Goal: Task Accomplishment & Management: Use online tool/utility

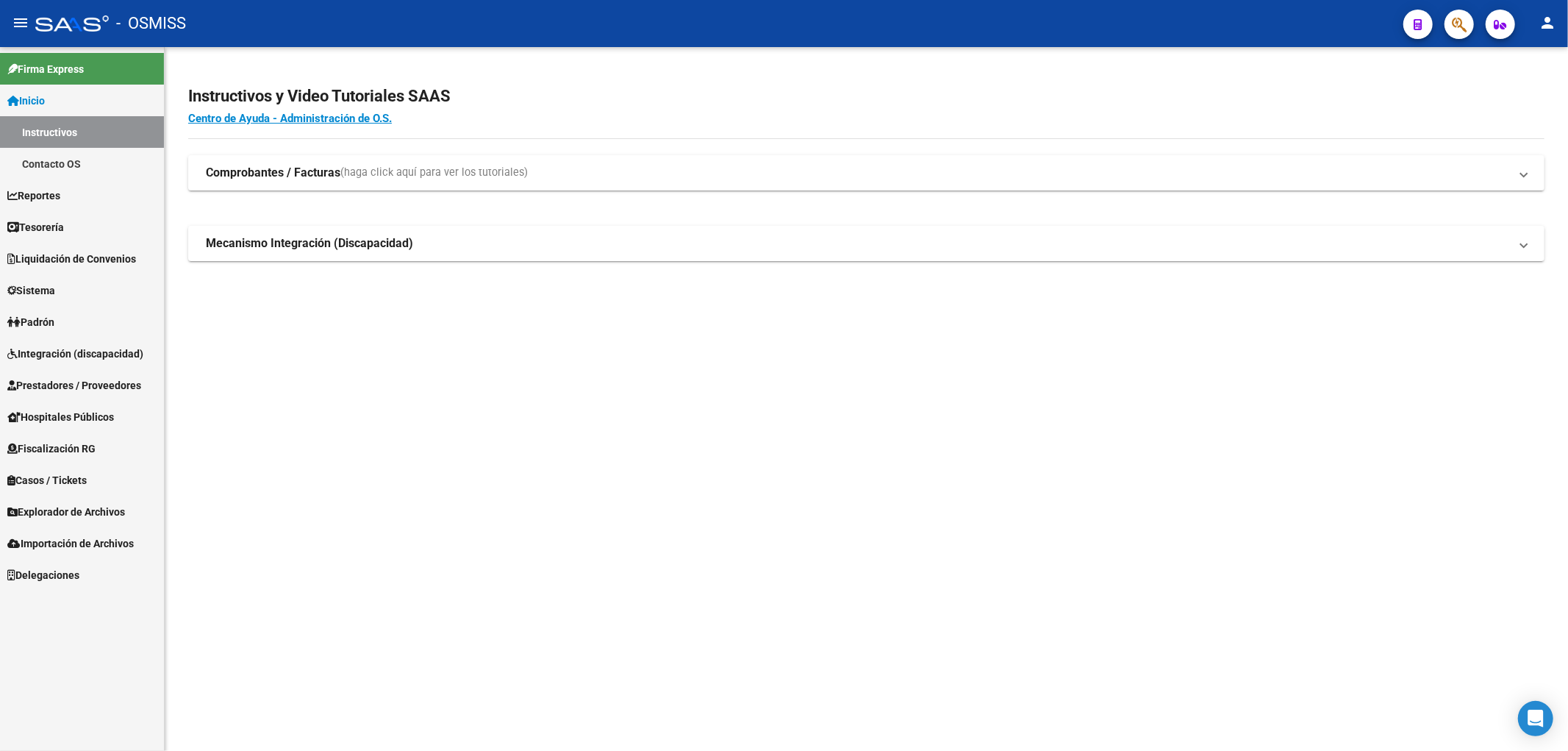
click at [40, 323] on span "Padrón" at bounding box center [30, 322] width 47 height 16
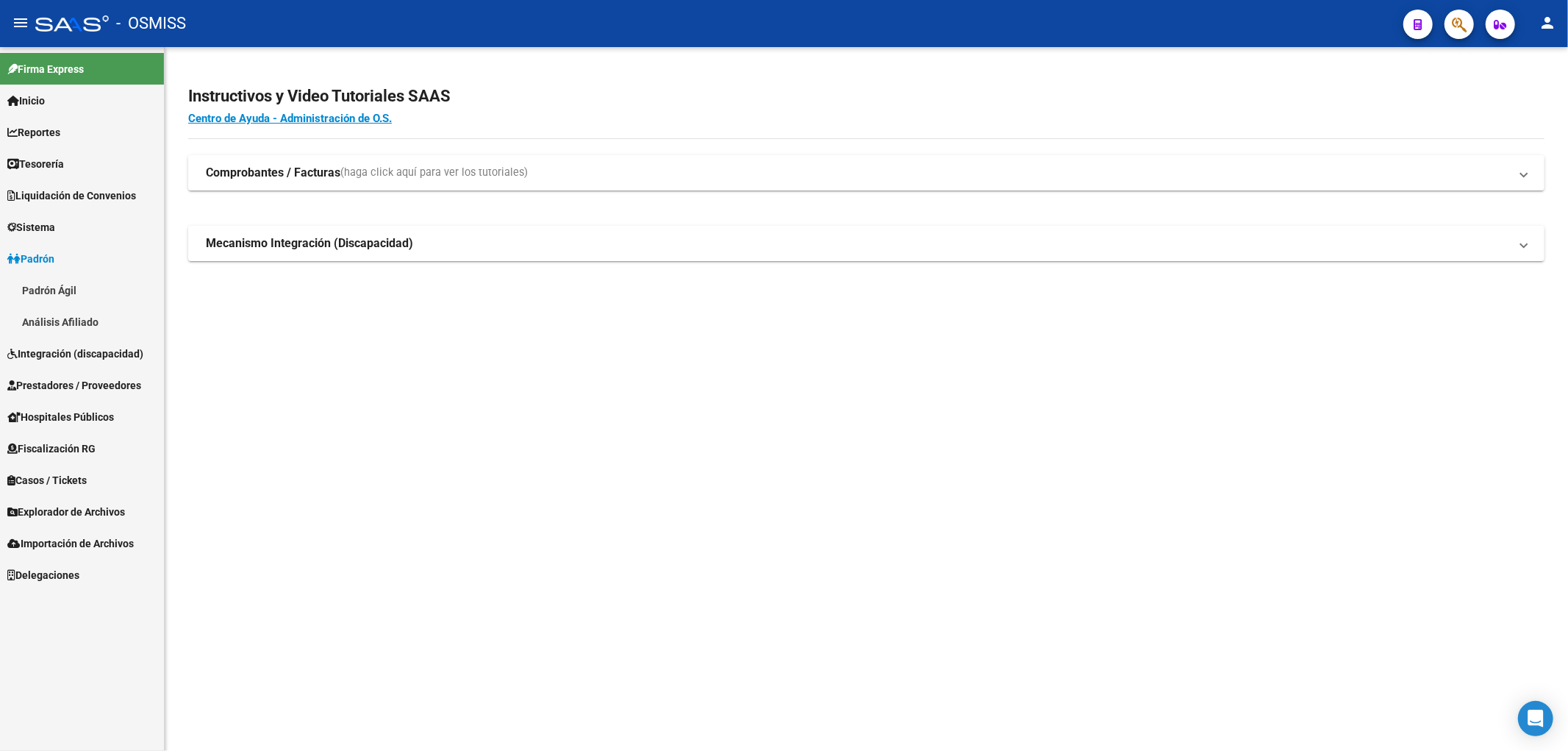
click at [49, 293] on link "Padrón Ágil" at bounding box center [82, 290] width 164 height 31
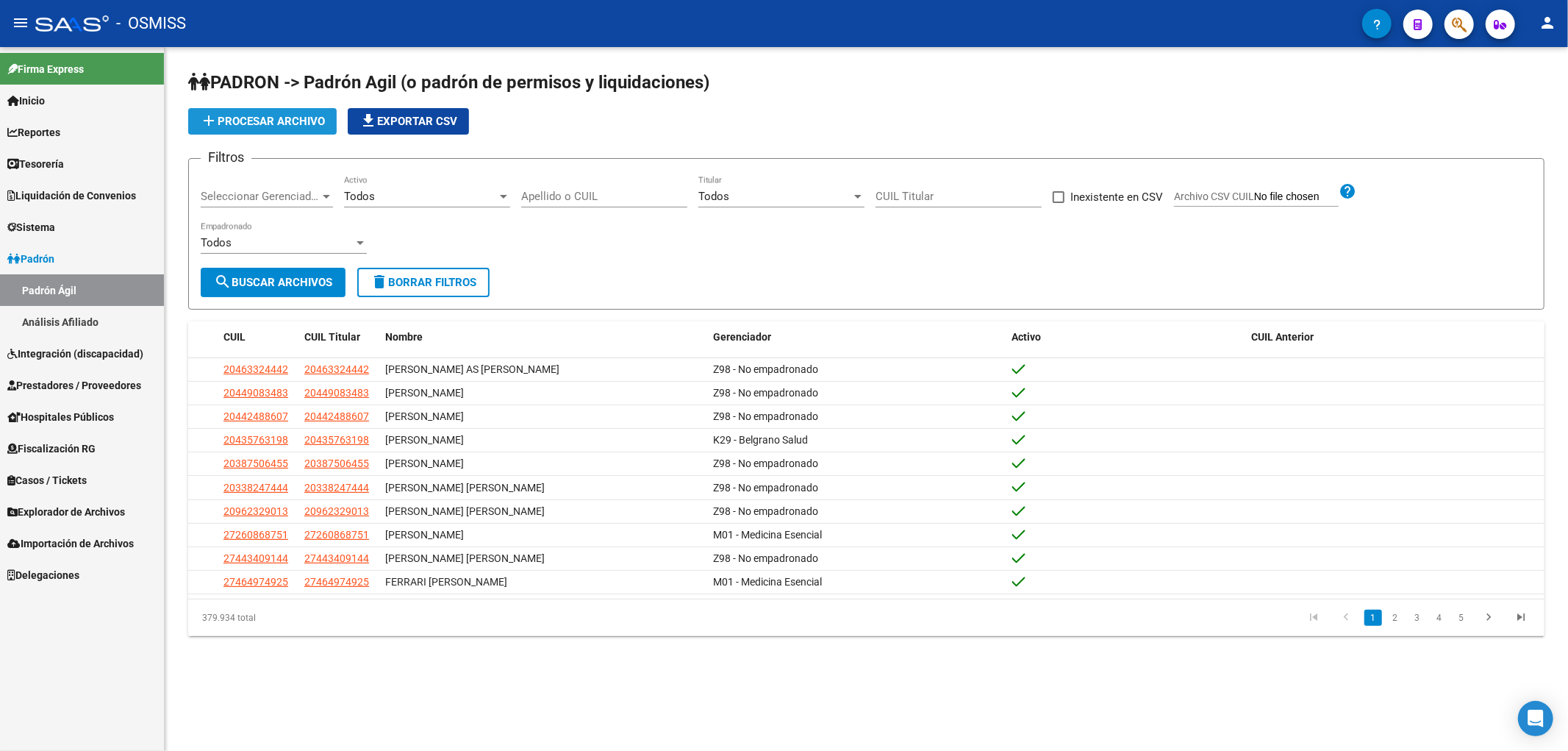
click at [282, 116] on span "add Procesar archivo" at bounding box center [262, 121] width 125 height 13
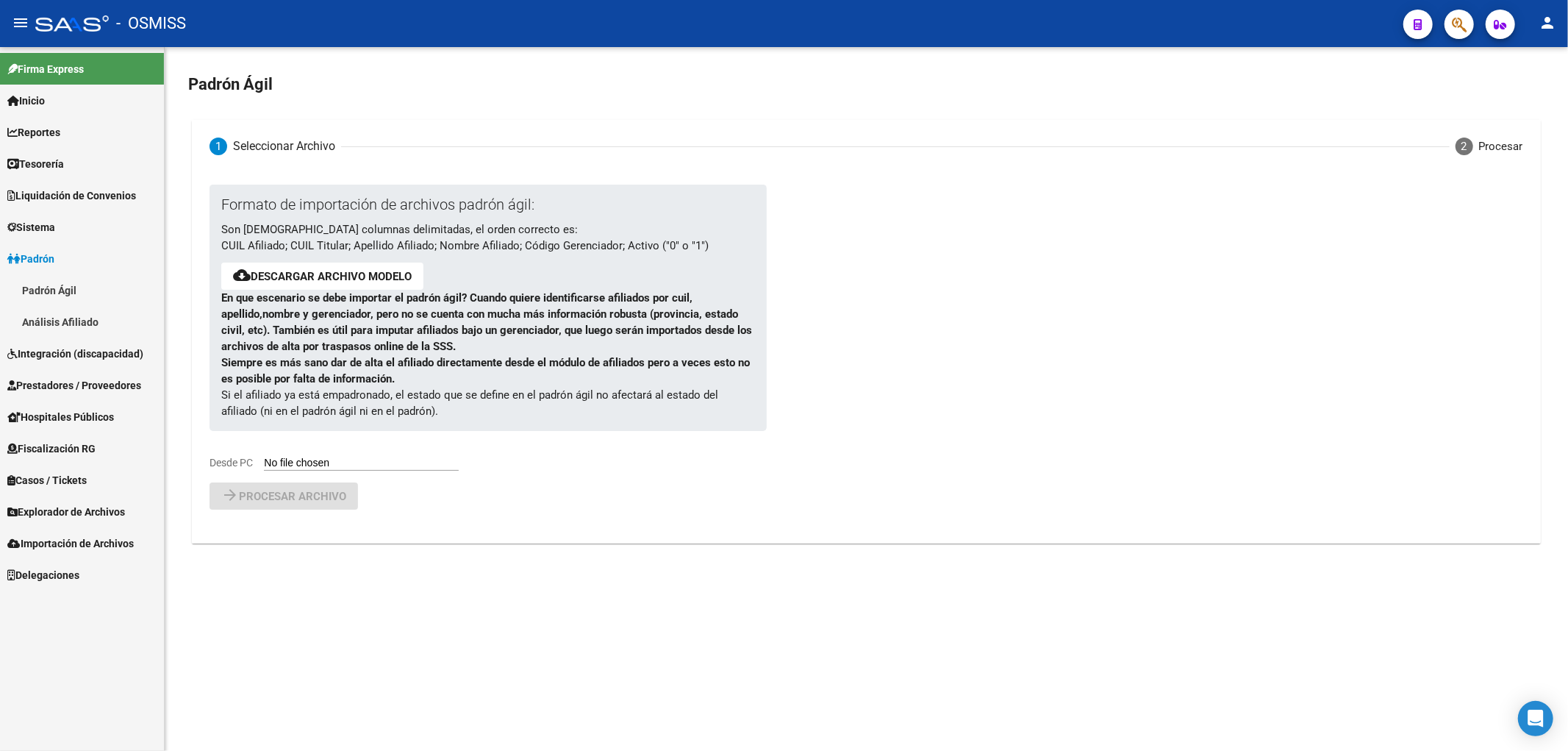
click at [334, 459] on input "Desde PC" at bounding box center [361, 463] width 195 height 14
type input "C:\fakepath\250908_bajas.csv"
click at [335, 546] on button "arrow_forward Procesar archivo" at bounding box center [283, 534] width 148 height 27
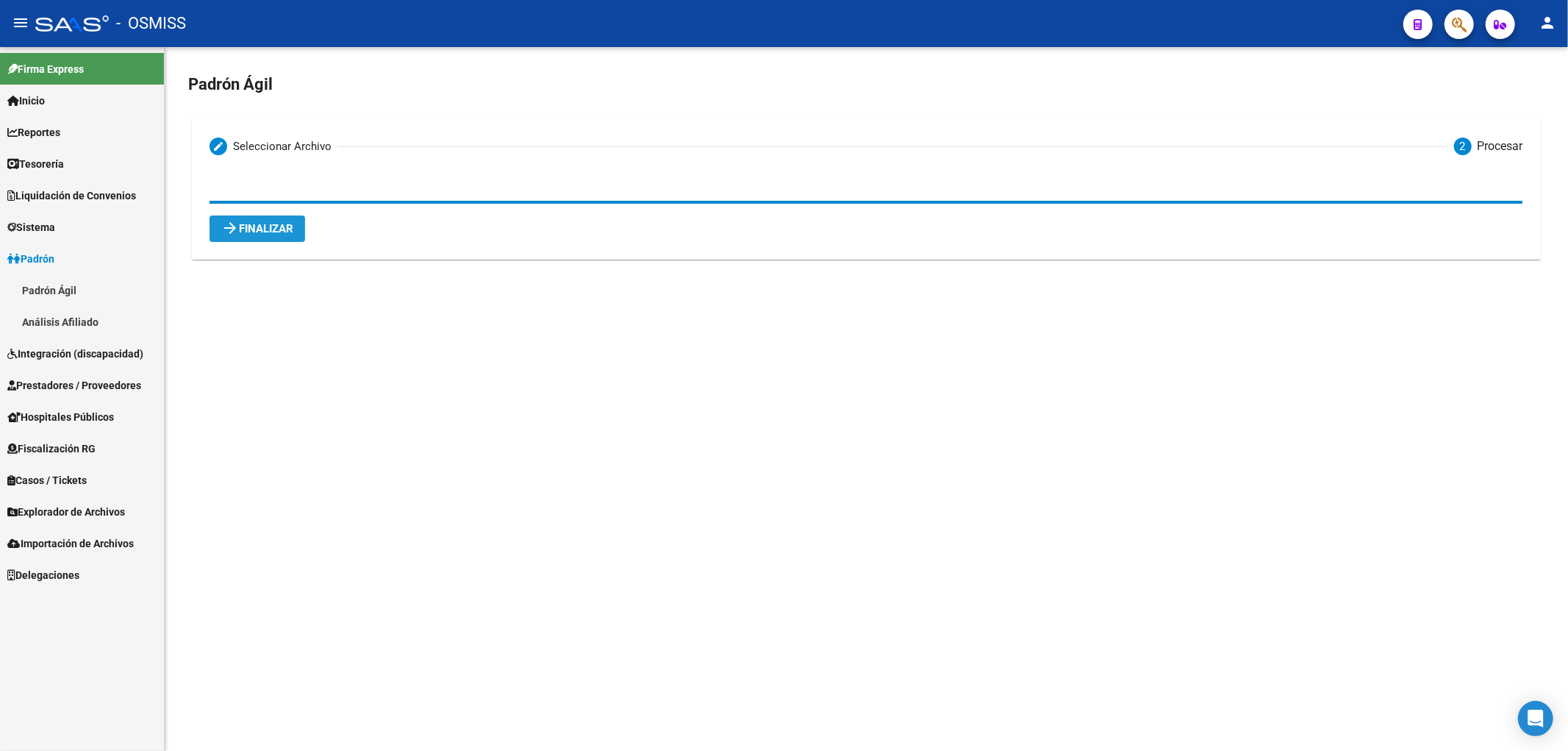
click at [282, 235] on span "arrow_forward Finalizar" at bounding box center [257, 229] width 72 height 13
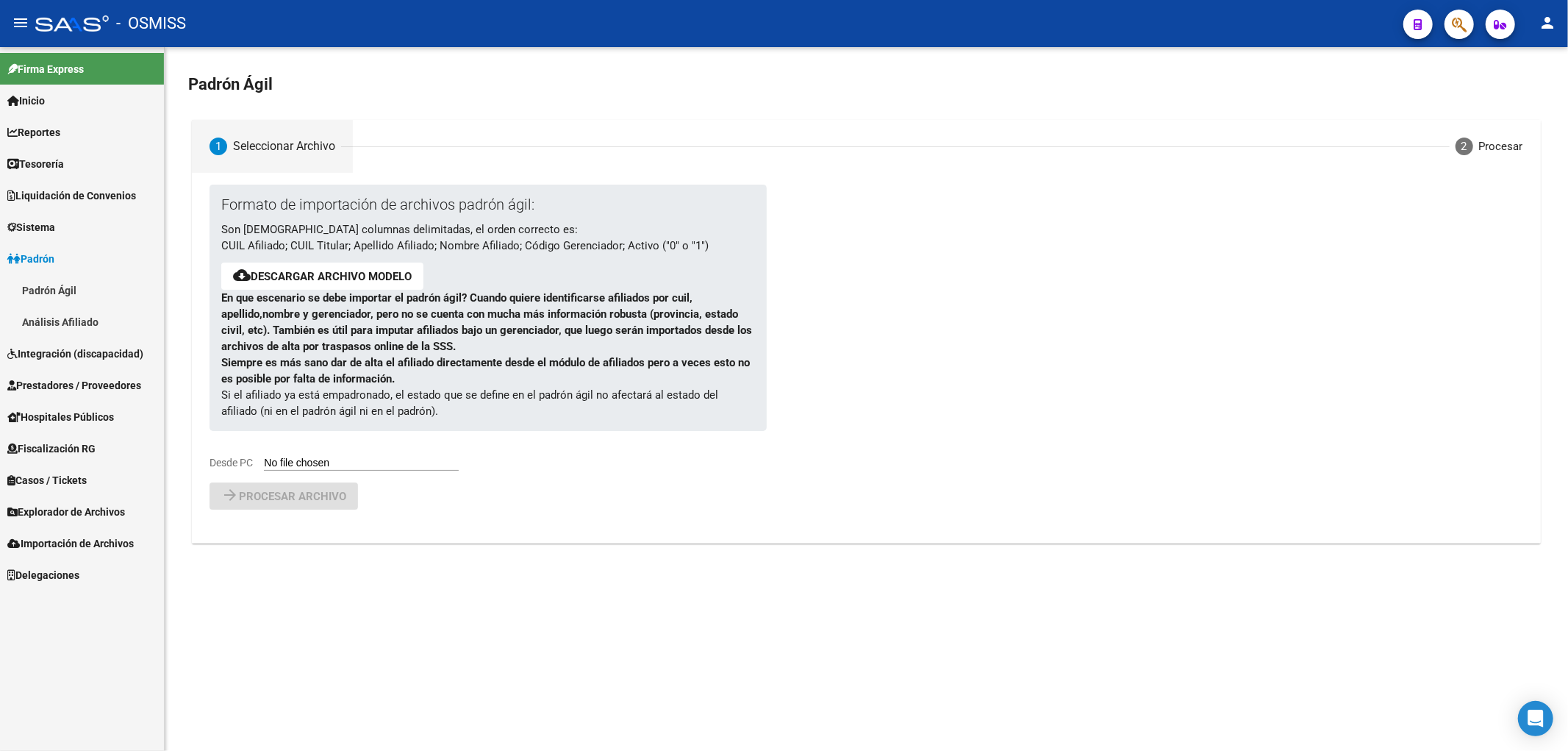
click at [363, 458] on input "Desde PC" at bounding box center [361, 463] width 195 height 14
type input "C:\fakepath\250908_alta.csv"
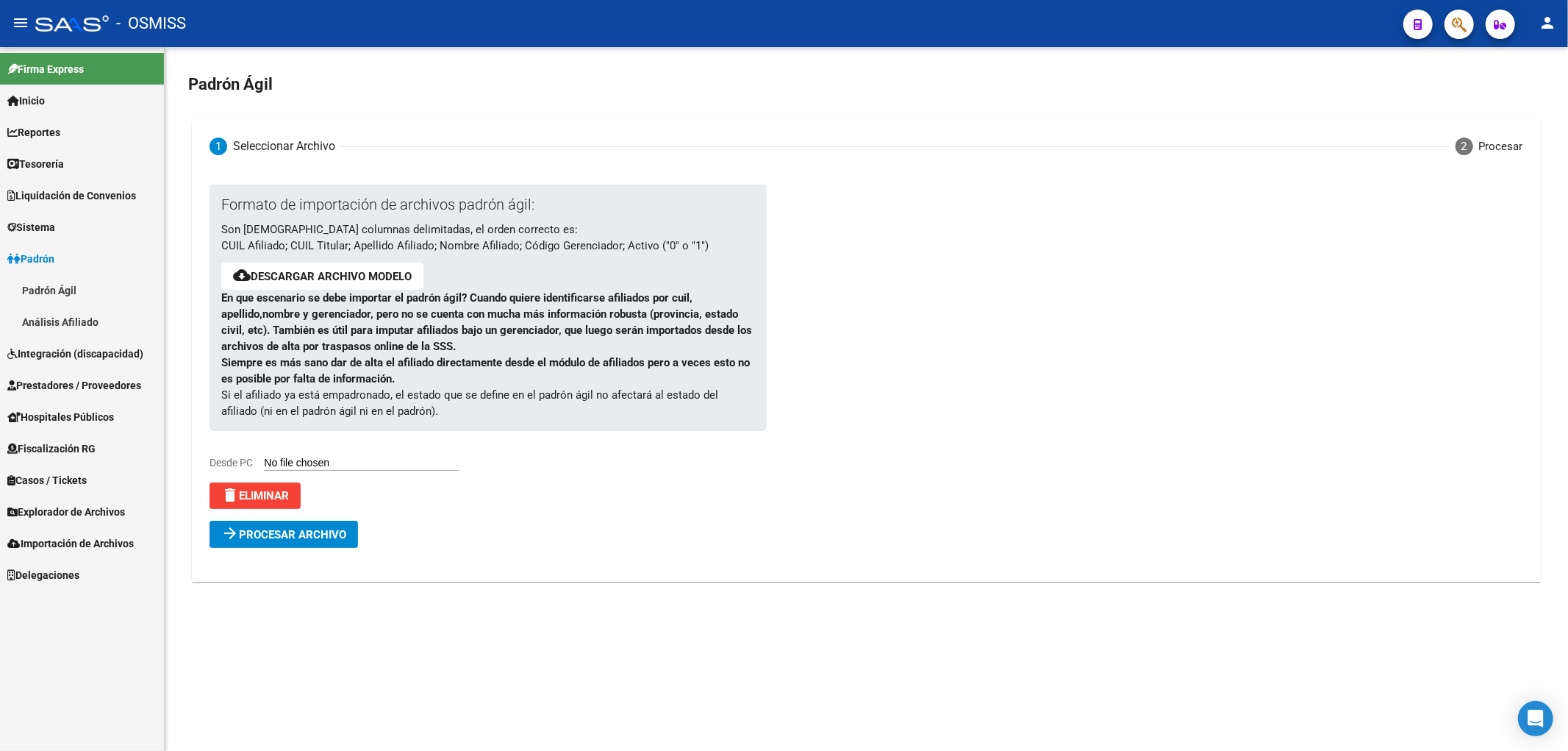
click at [292, 526] on button "arrow_forward Procesar archivo" at bounding box center [283, 534] width 148 height 27
click at [494, 566] on span "Errores (5) Haga click para visualizarlos. Verifique el archivo cargado." at bounding box center [406, 566] width 359 height 16
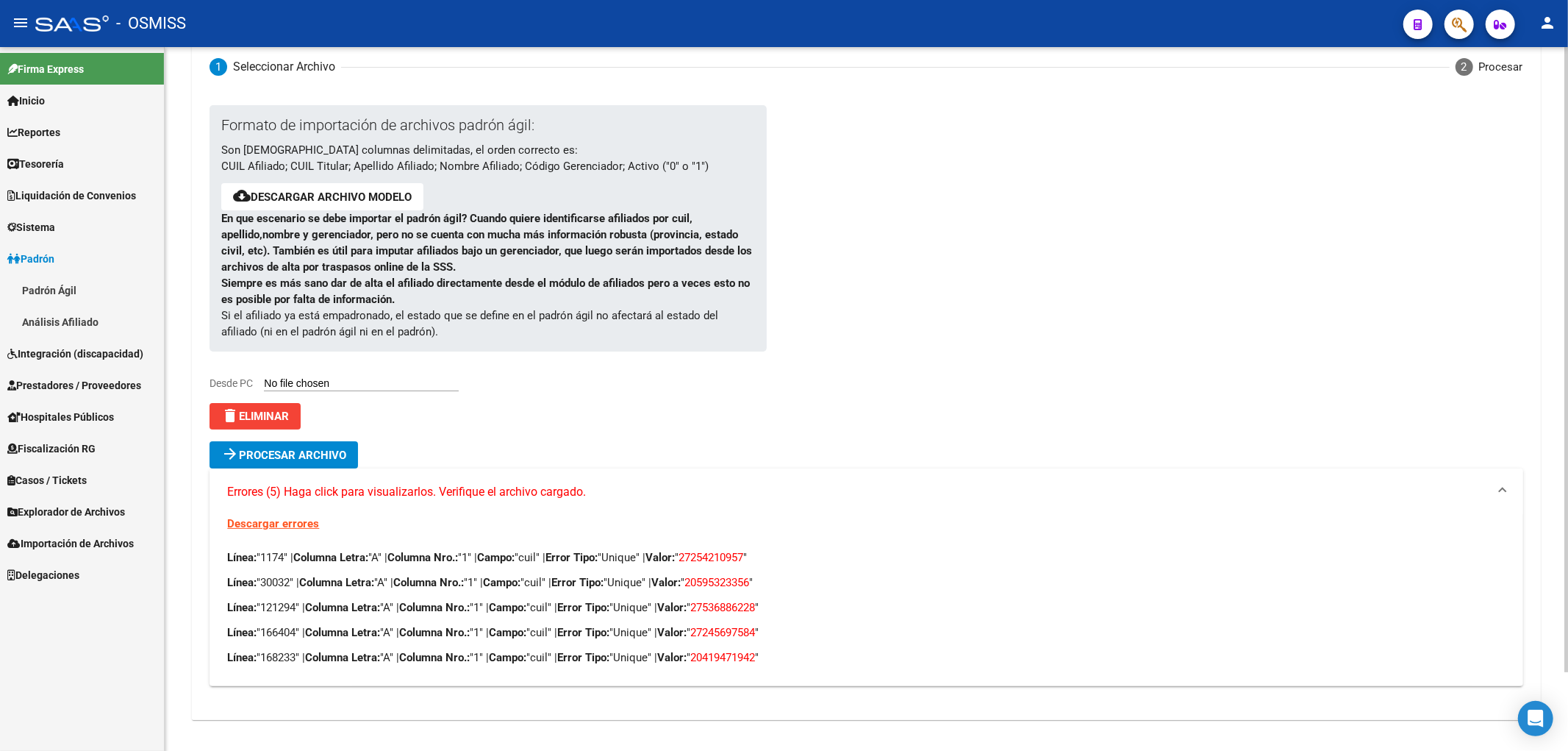
scroll to position [88, 0]
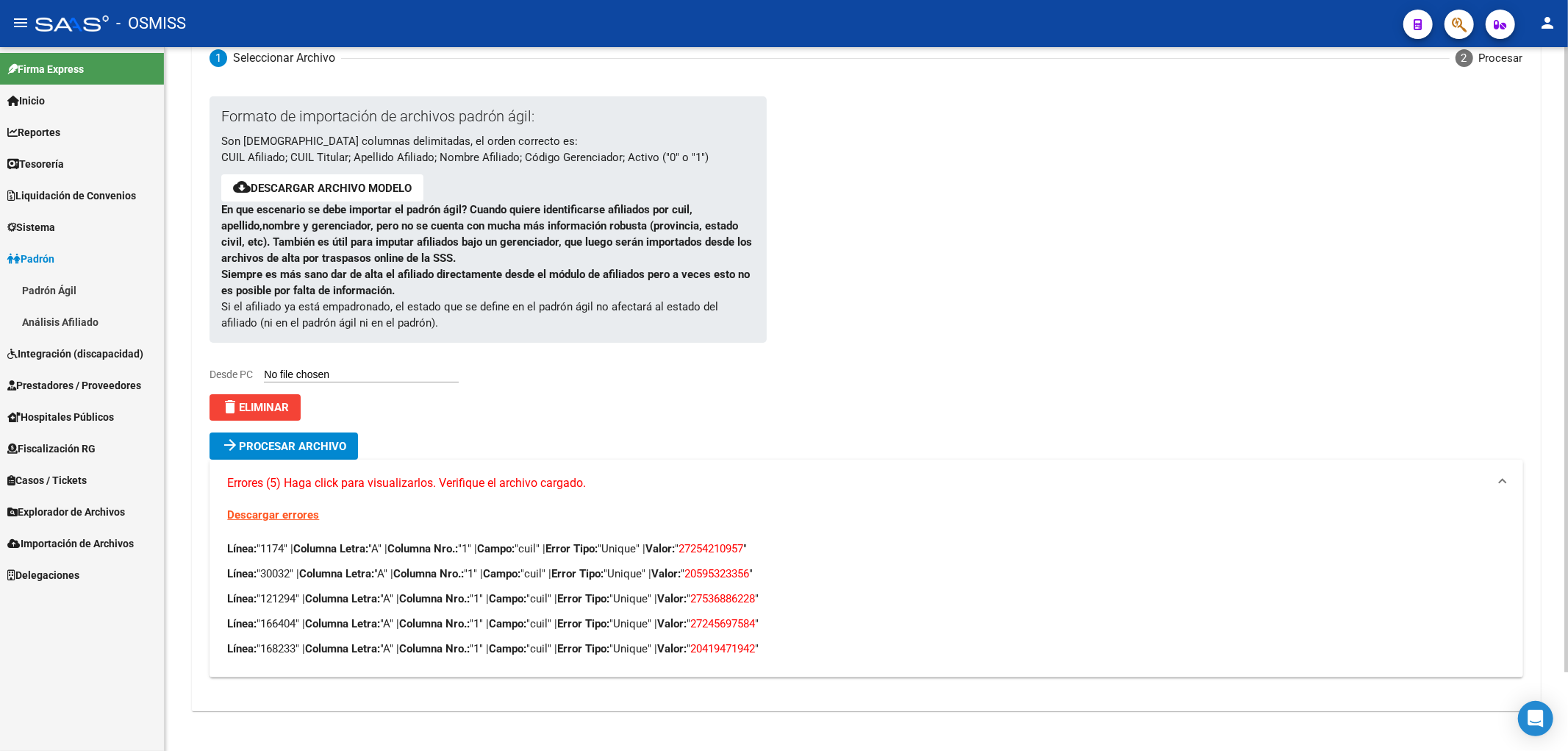
click at [743, 550] on span "27254210957" at bounding box center [711, 548] width 65 height 13
drag, startPoint x: 773, startPoint y: 548, endPoint x: 707, endPoint y: 546, distance: 66.0
click at [707, 546] on span "27254210957" at bounding box center [711, 548] width 65 height 13
copy span "27254210957"
drag, startPoint x: 781, startPoint y: 576, endPoint x: 713, endPoint y: 576, distance: 68.0
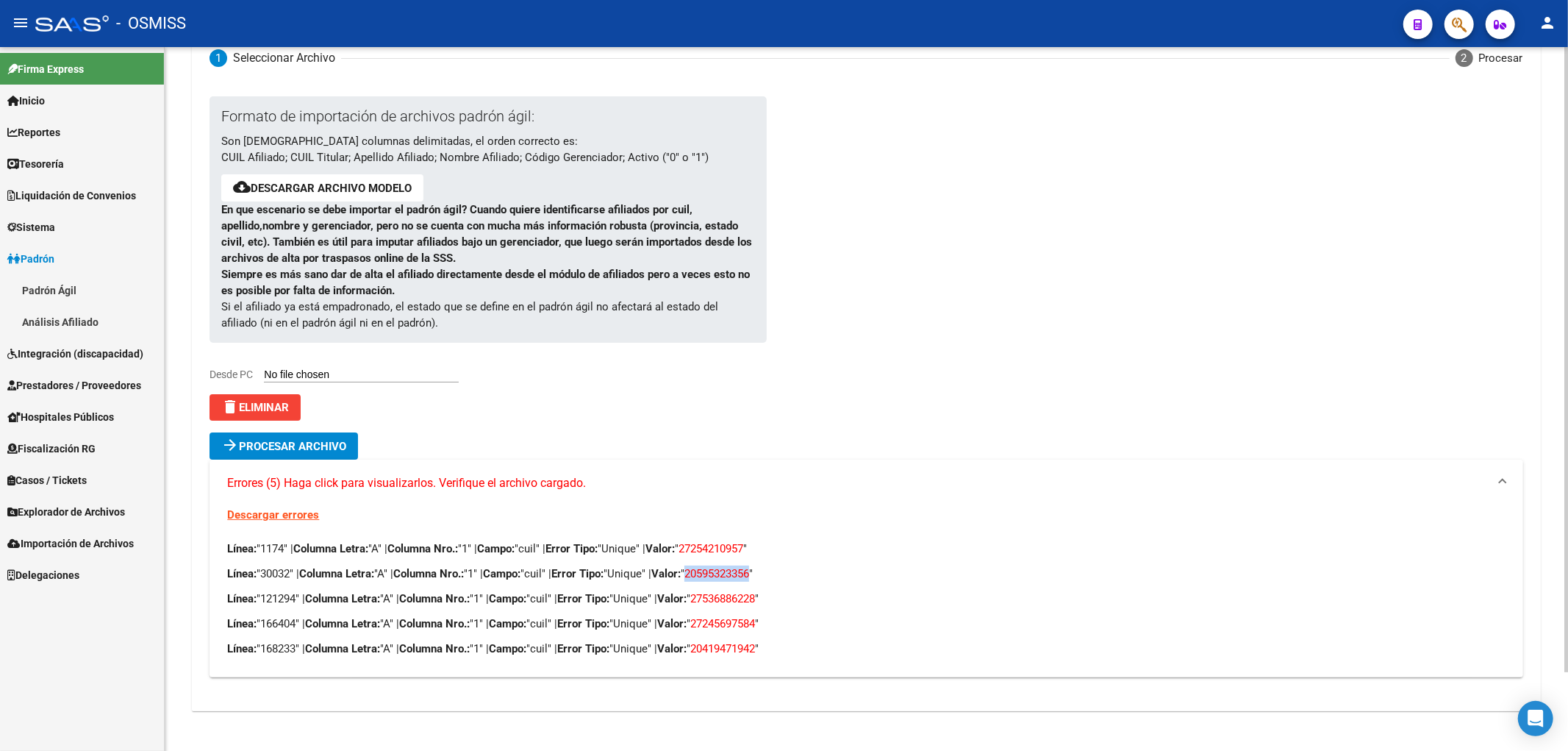
click at [713, 576] on p "Línea: "30032" | Columna Letra: "A" | Columna Nro.: "1" | Campo: "cuil" | Error…" at bounding box center [865, 574] width 1278 height 16
copy span "20595323356"
drag, startPoint x: 723, startPoint y: 605, endPoint x: 752, endPoint y: 599, distance: 29.6
click at [723, 605] on span "27536886228" at bounding box center [722, 599] width 65 height 13
drag, startPoint x: 787, startPoint y: 597, endPoint x: 719, endPoint y: 601, distance: 68.1
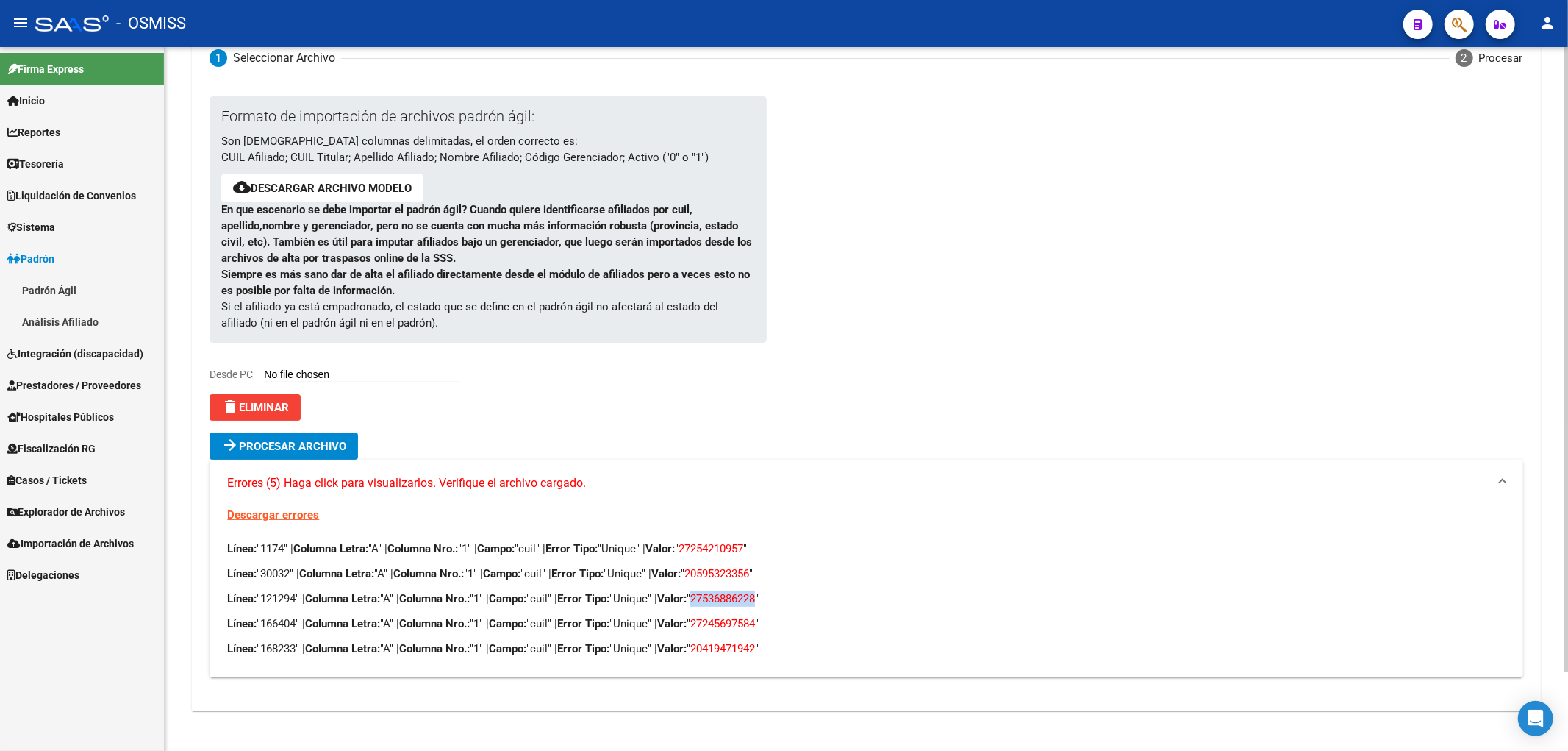
click at [719, 601] on span "27536886228" at bounding box center [722, 599] width 65 height 13
copy span "27536886228"
drag, startPoint x: 787, startPoint y: 621, endPoint x: 723, endPoint y: 620, distance: 64.0
click at [723, 620] on span "27245697584" at bounding box center [722, 623] width 65 height 13
copy span "27245697584"
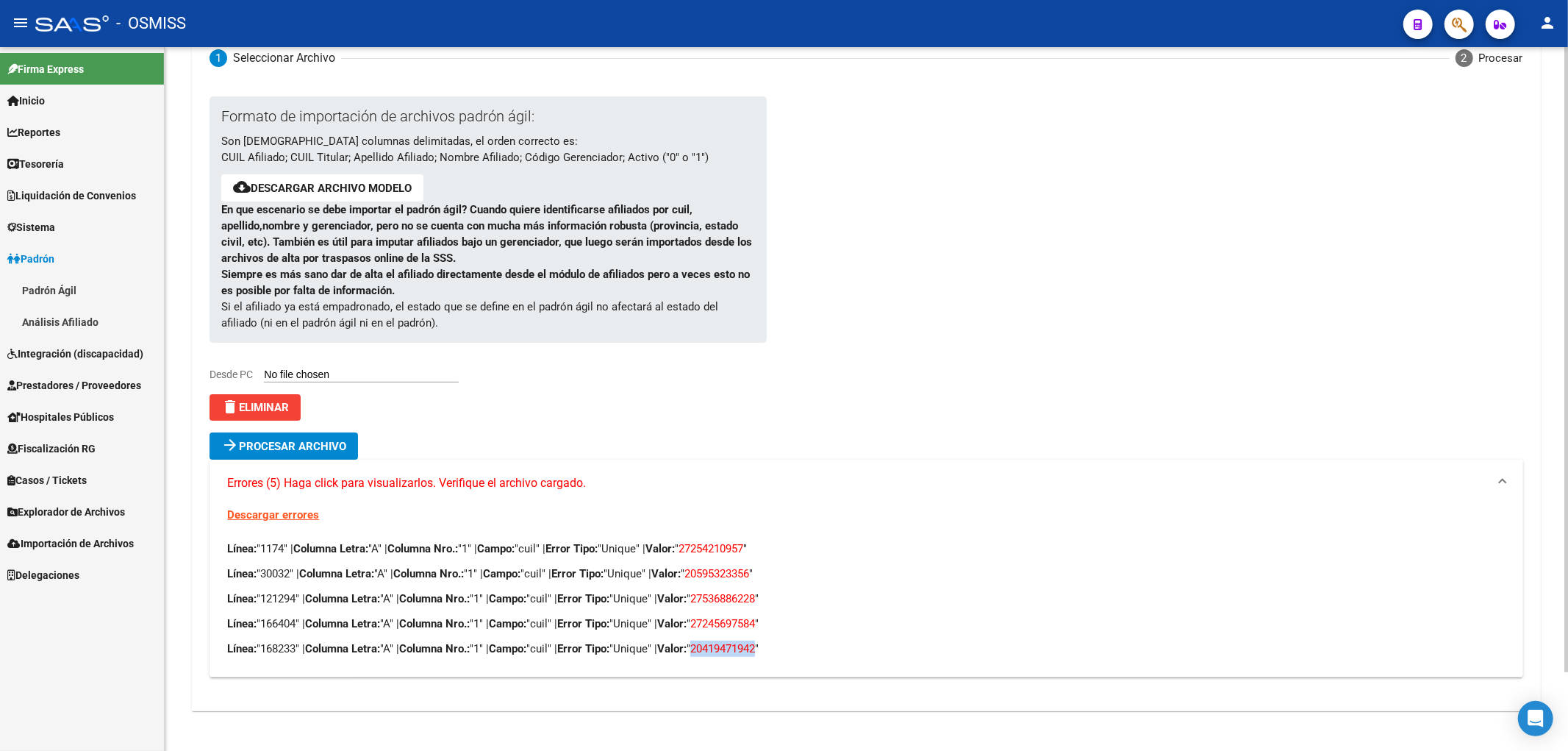
drag, startPoint x: 787, startPoint y: 648, endPoint x: 721, endPoint y: 651, distance: 66.1
click at [721, 651] on span "20419471942" at bounding box center [722, 648] width 65 height 13
copy span "20419471942"
click at [1005, 361] on div at bounding box center [1097, 264] width 662 height 336
click at [280, 446] on span "Procesar archivo" at bounding box center [293, 446] width 107 height 13
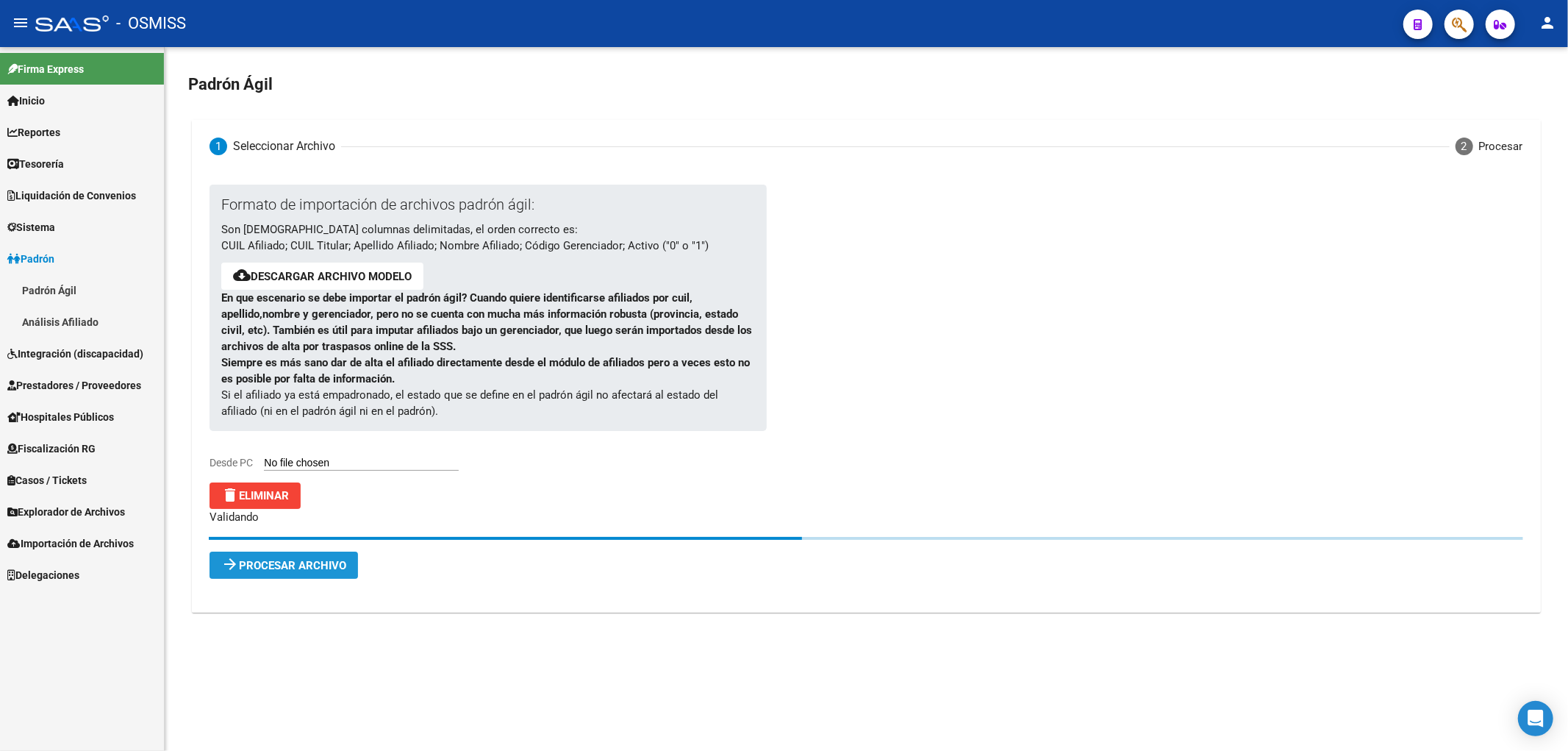
scroll to position [0, 0]
click at [286, 563] on span "Procesar archivo" at bounding box center [293, 565] width 107 height 13
click at [55, 225] on span "Sistema" at bounding box center [31, 227] width 48 height 16
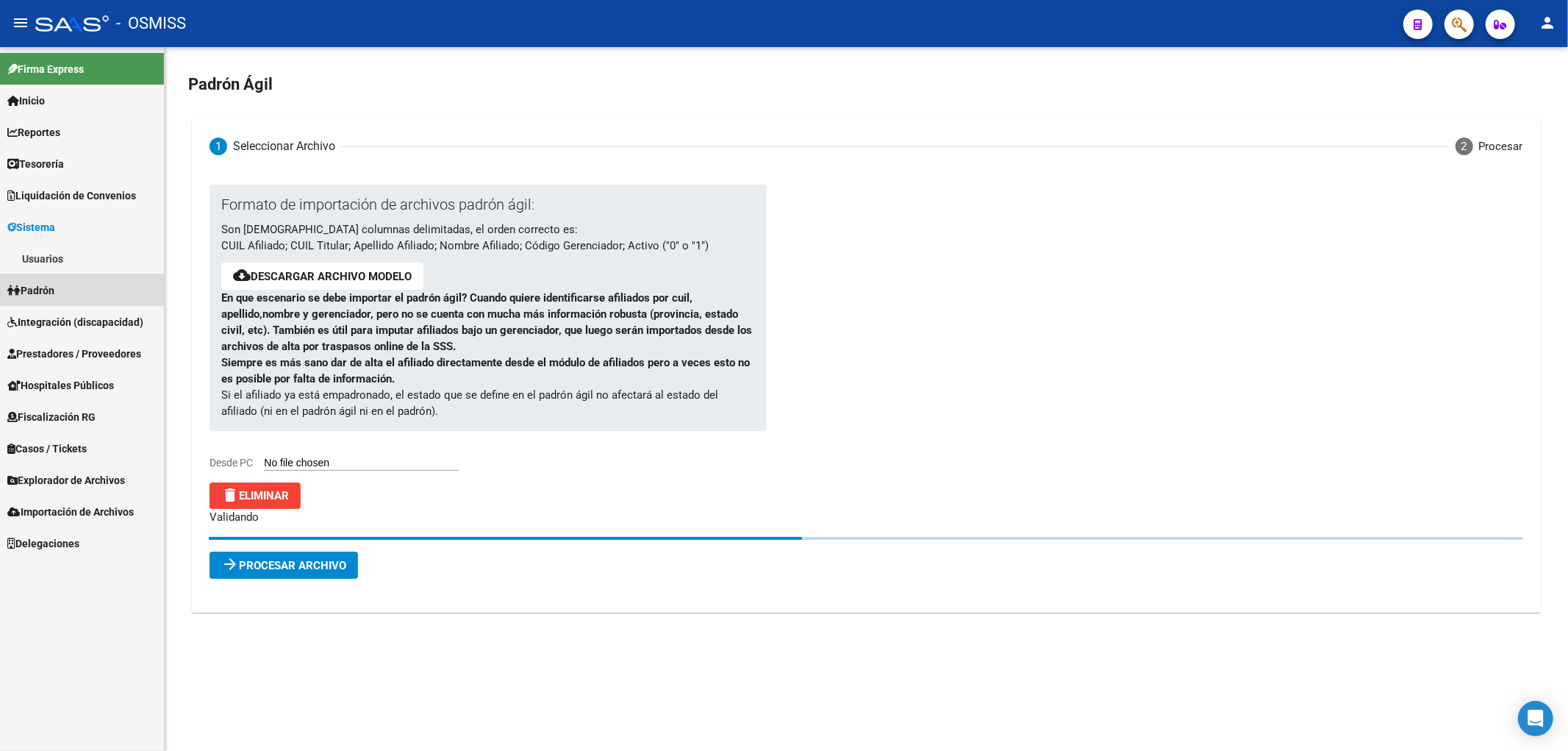
click at [46, 289] on span "Padrón" at bounding box center [30, 290] width 47 height 16
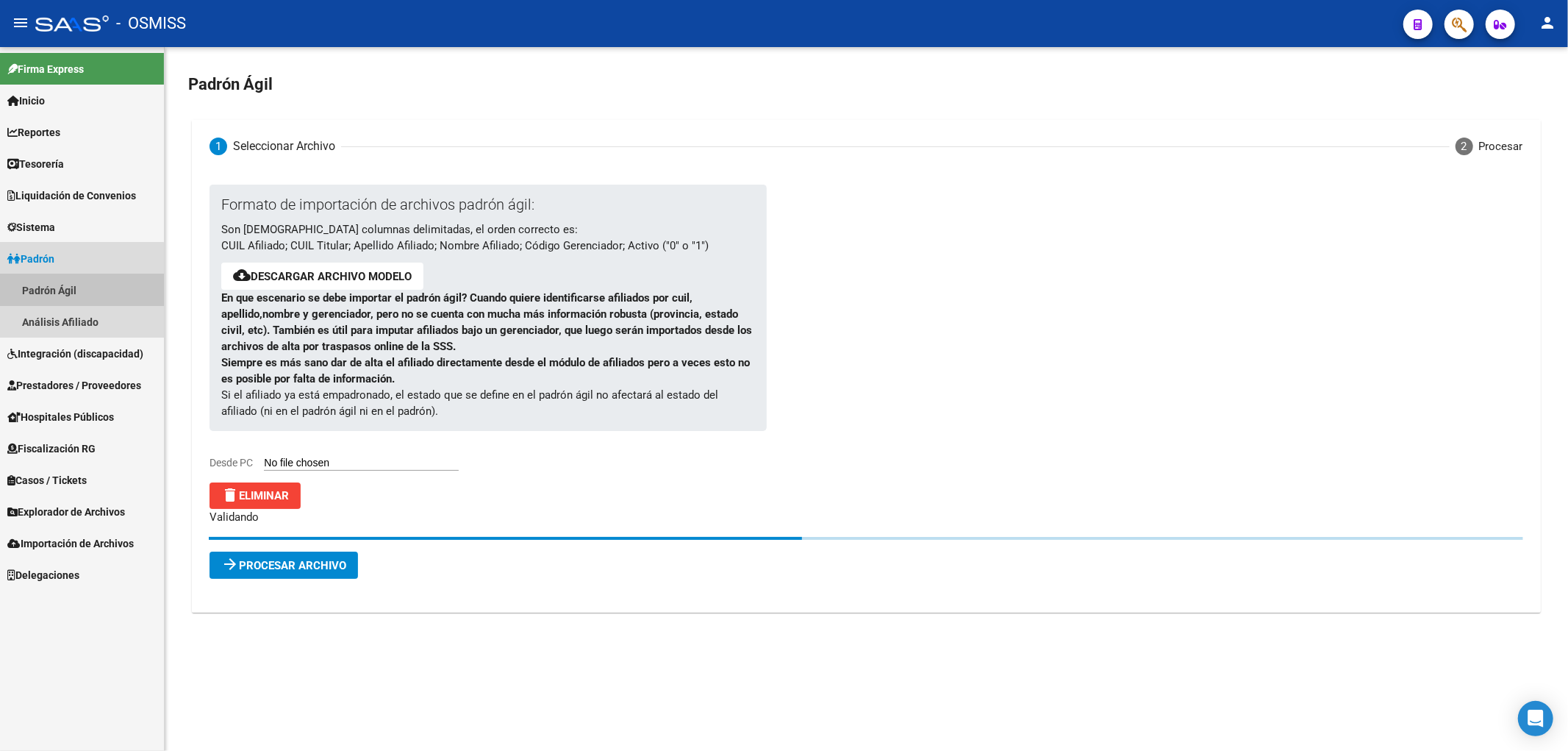
click at [53, 291] on link "Padrón Ágil" at bounding box center [82, 290] width 164 height 31
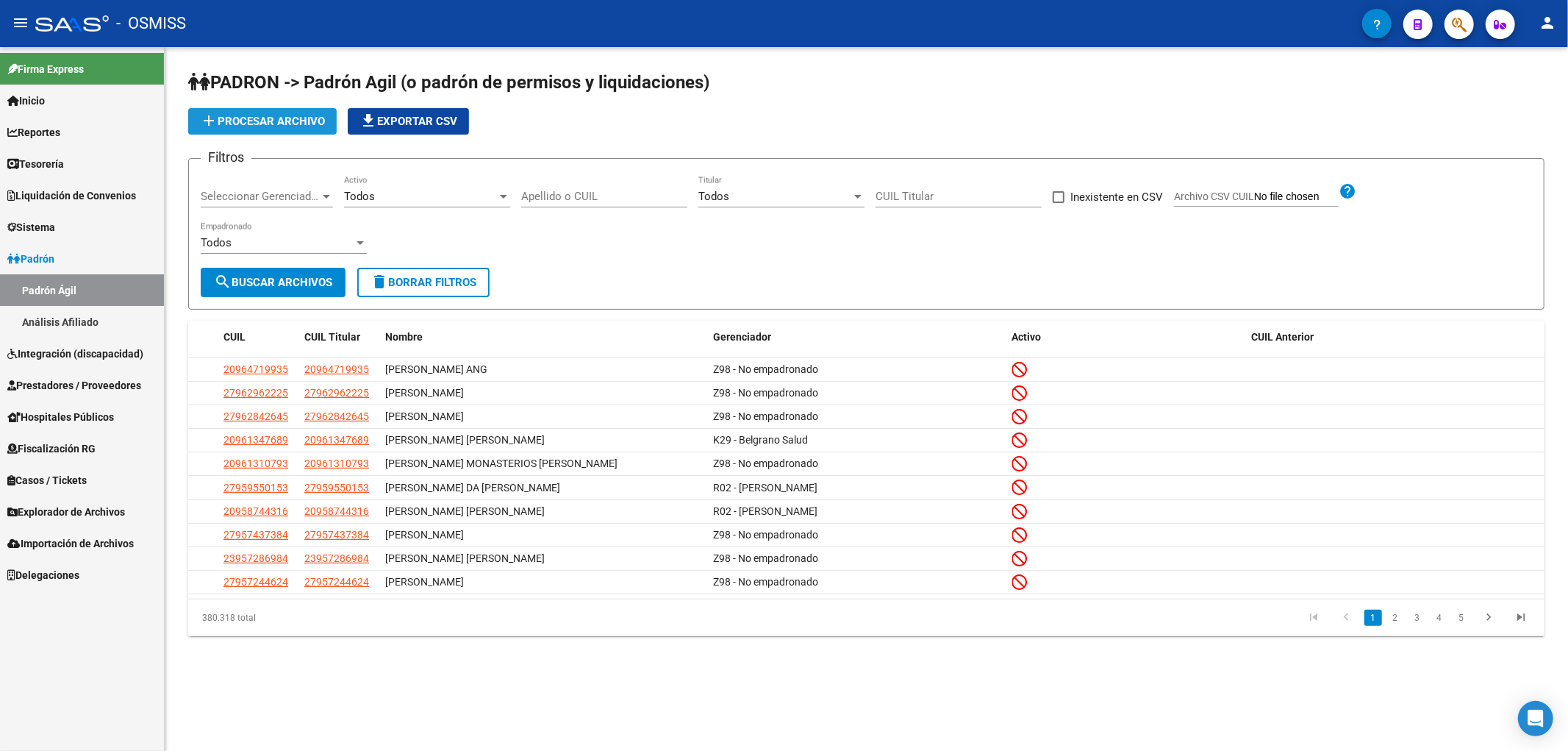
click at [289, 112] on button "add Procesar archivo" at bounding box center [262, 121] width 148 height 26
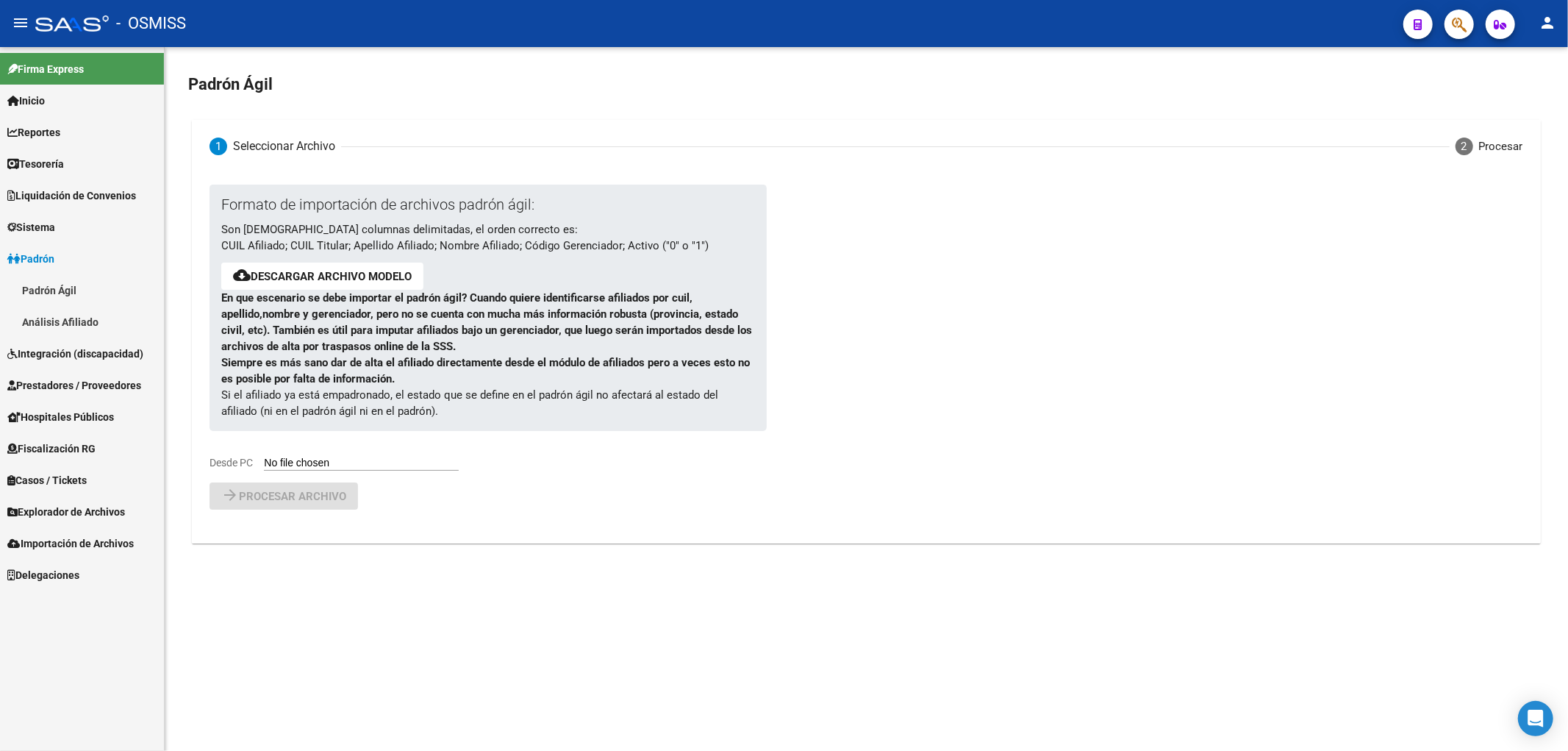
click at [311, 469] on input "Desde PC" at bounding box center [361, 463] width 195 height 14
type input "C:\fakepath\250908_alta.csv"
click at [305, 539] on span "Procesar archivo" at bounding box center [293, 534] width 107 height 13
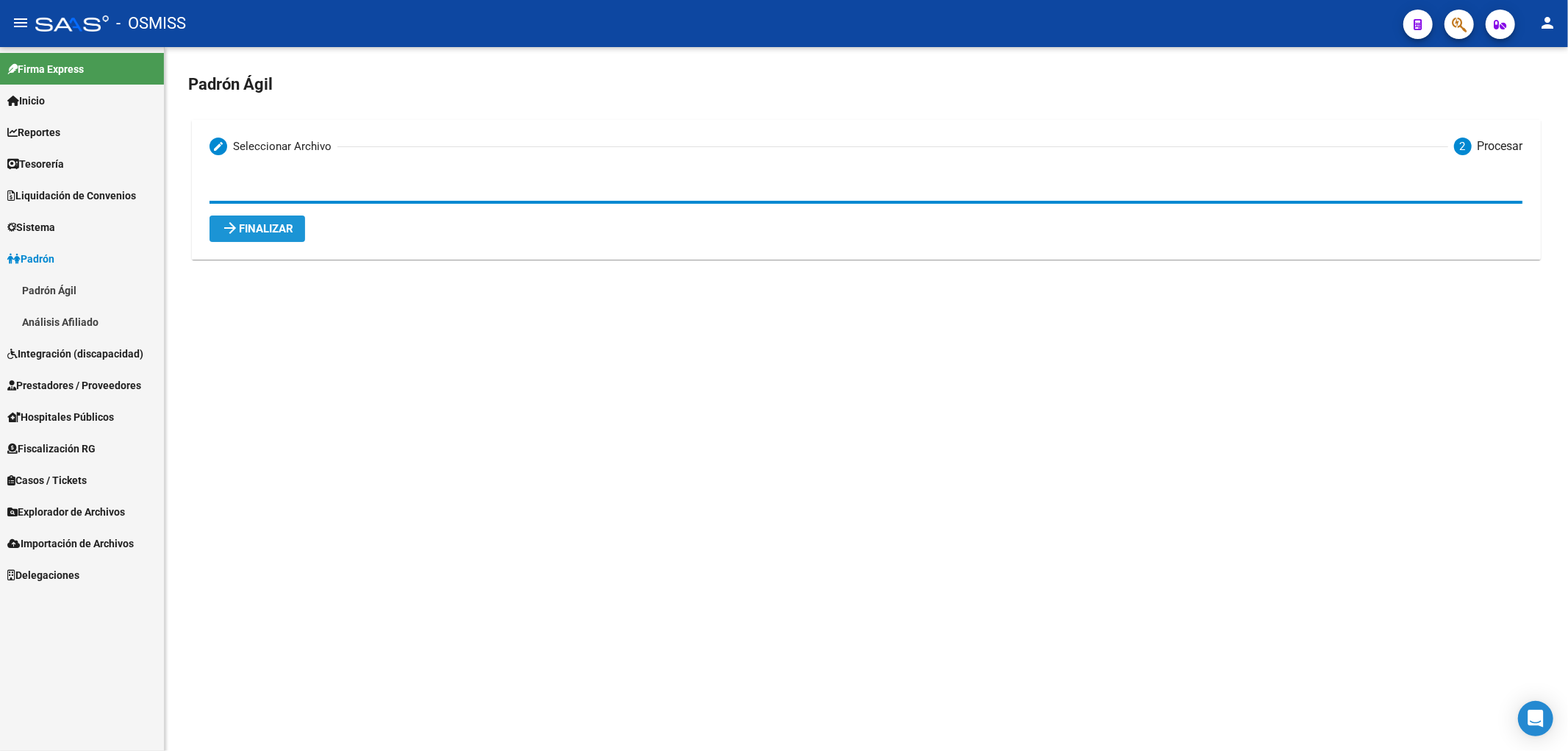
click at [290, 229] on span "arrow_forward Finalizar" at bounding box center [257, 229] width 72 height 13
